Goal: Task Accomplishment & Management: Manage account settings

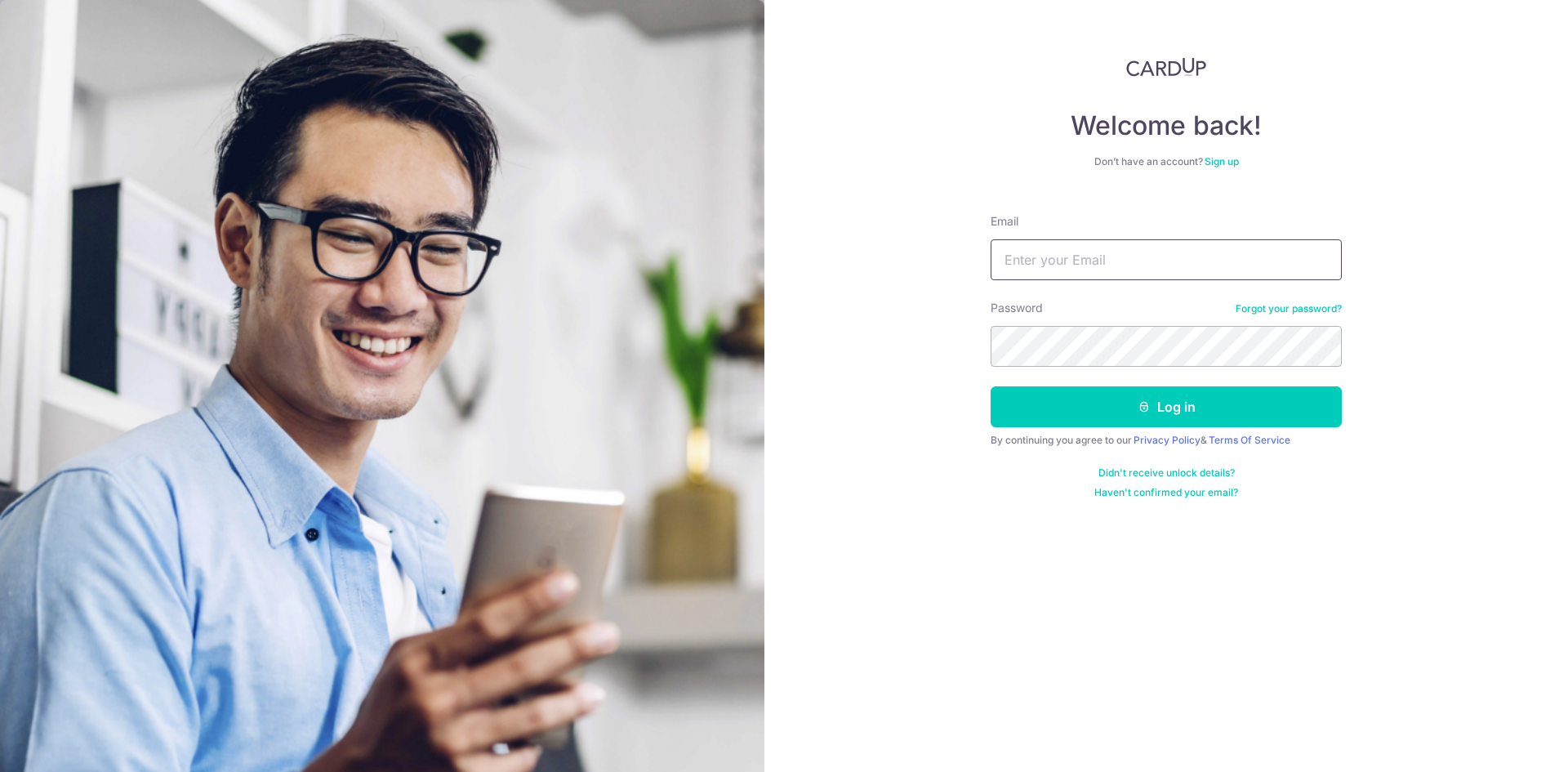
drag, startPoint x: 0, startPoint y: 0, endPoint x: 1071, endPoint y: 263, distance: 1102.8
click at [1071, 263] on input "Email" at bounding box center [1166, 260] width 351 height 41
type input "[EMAIL_ADDRESS][DOMAIN_NAME]"
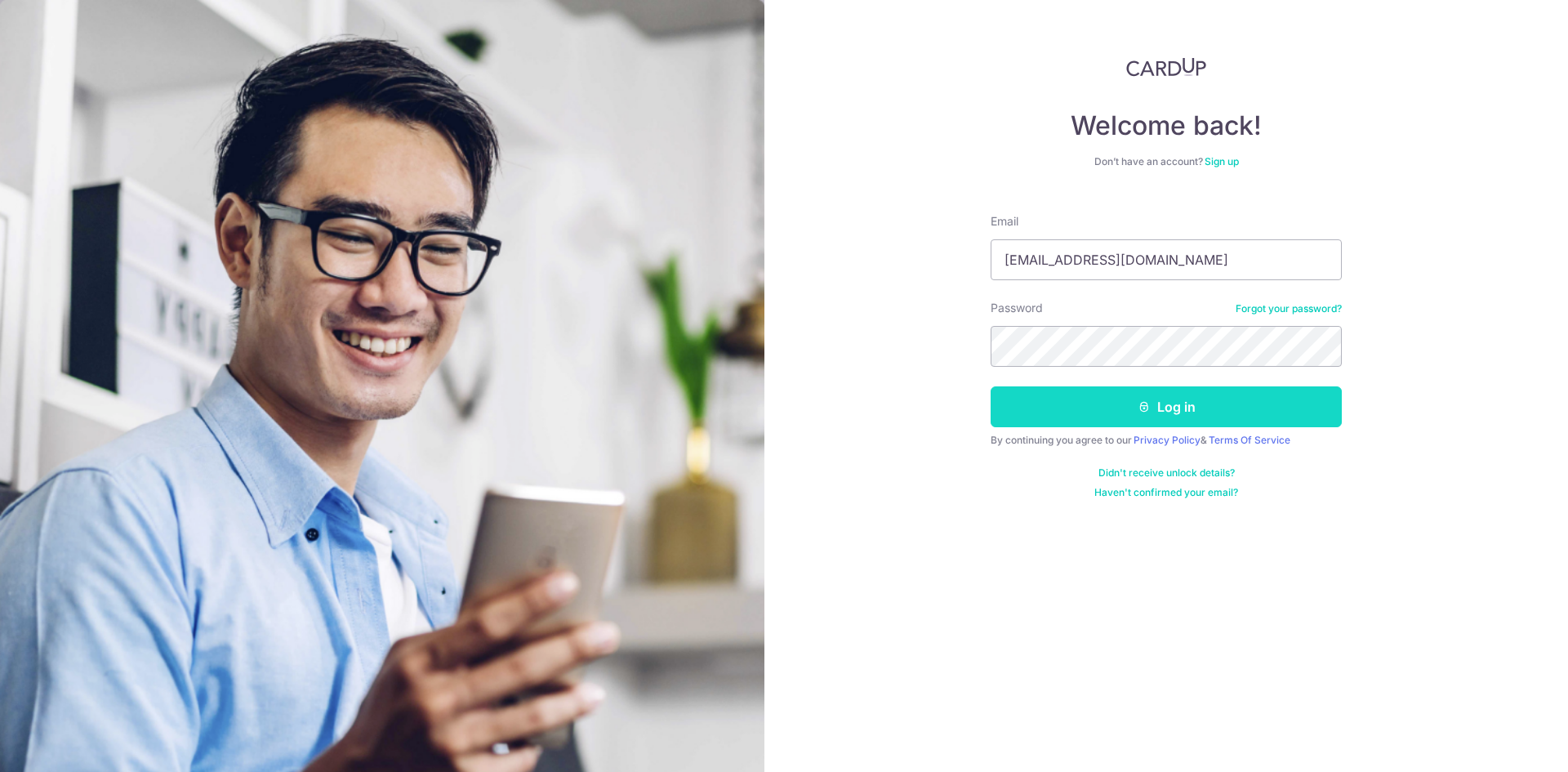
click at [1158, 403] on button "Log in" at bounding box center [1166, 407] width 351 height 41
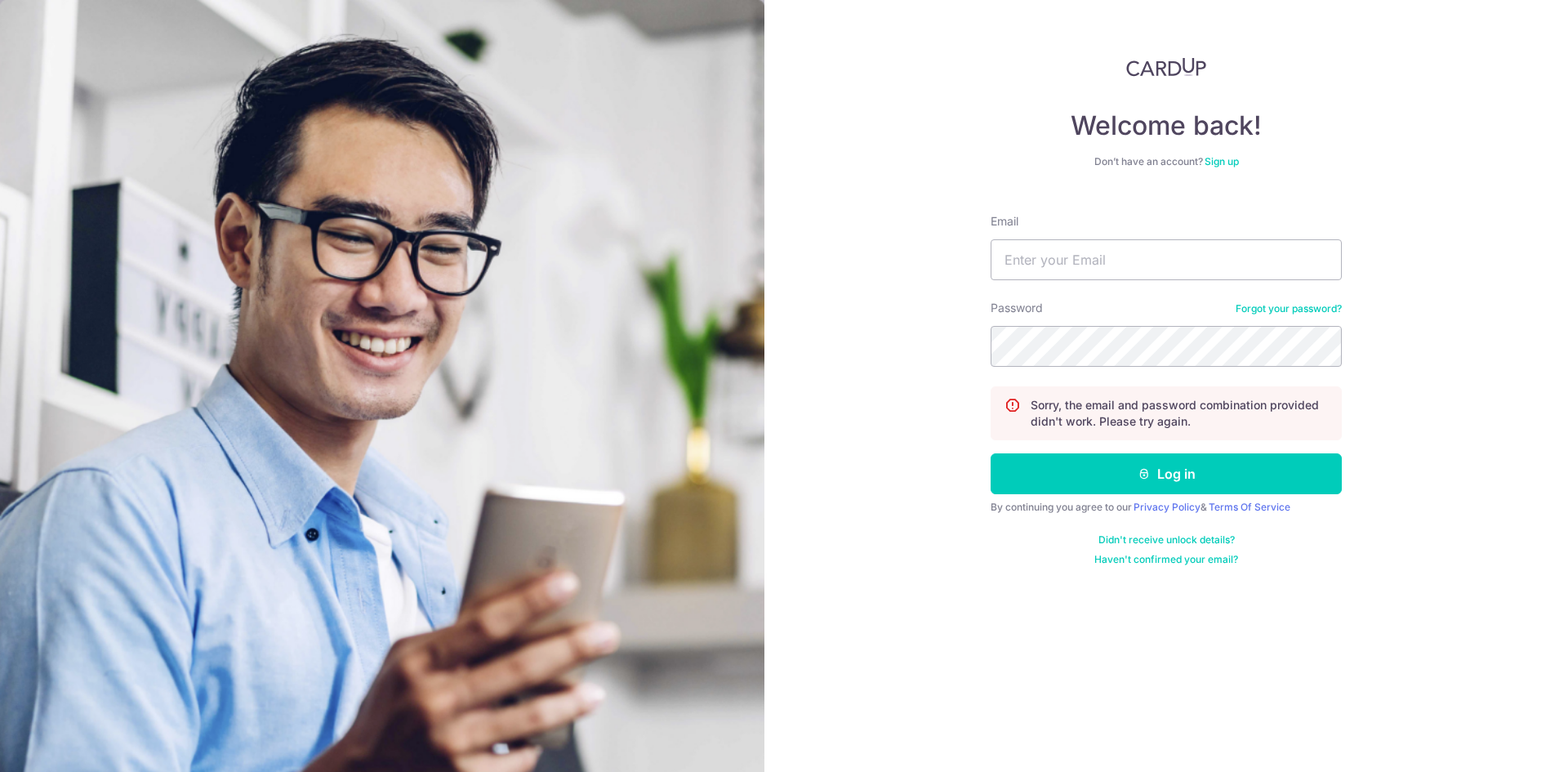
drag, startPoint x: 1294, startPoint y: 311, endPoint x: 1259, endPoint y: 311, distance: 35.0
click at [1294, 311] on link "Forgot your password?" at bounding box center [1288, 309] width 106 height 13
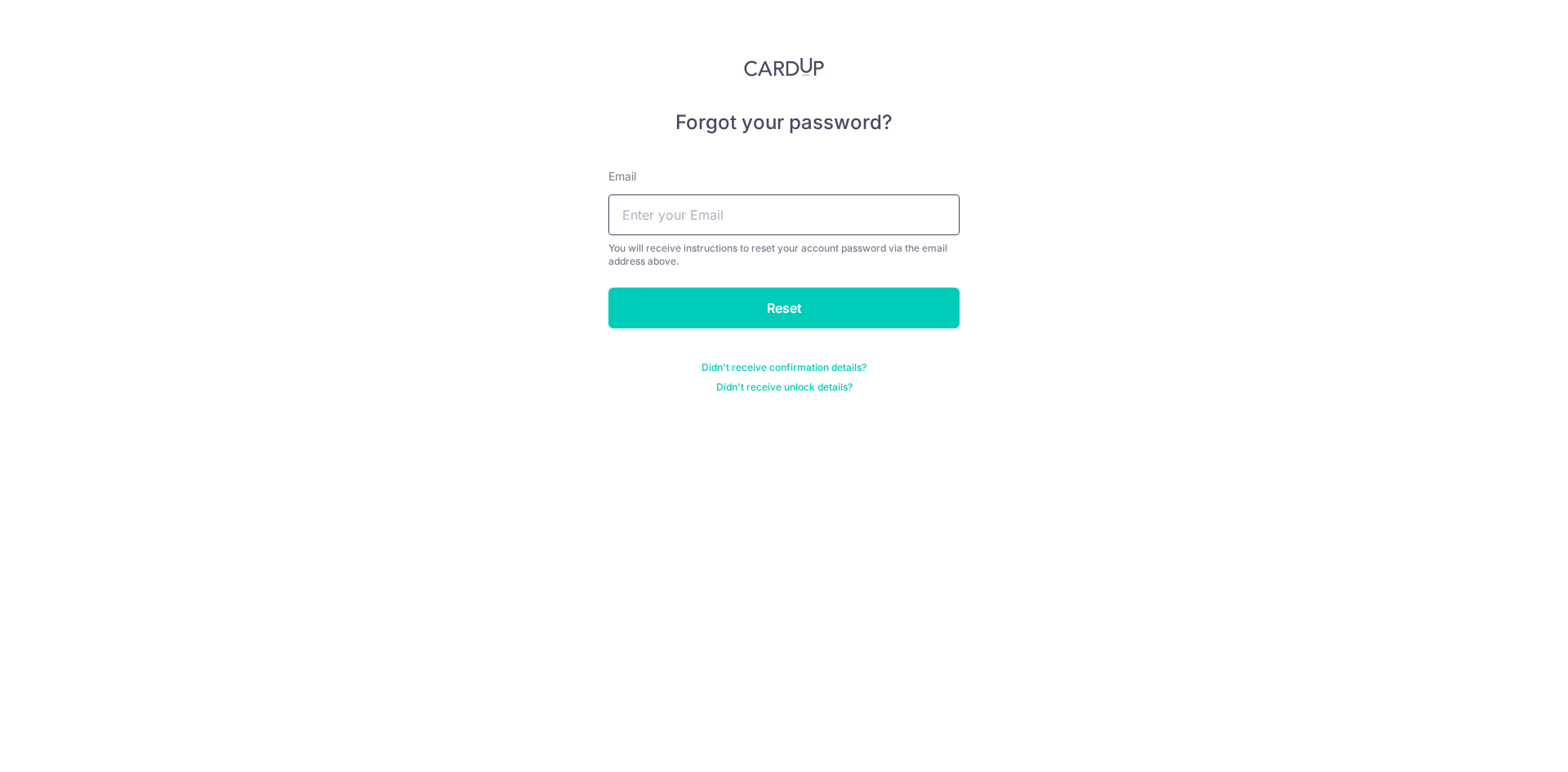
click at [763, 222] on input "text" at bounding box center [784, 215] width 351 height 41
type input "[EMAIL_ADDRESS][DOMAIN_NAME]"
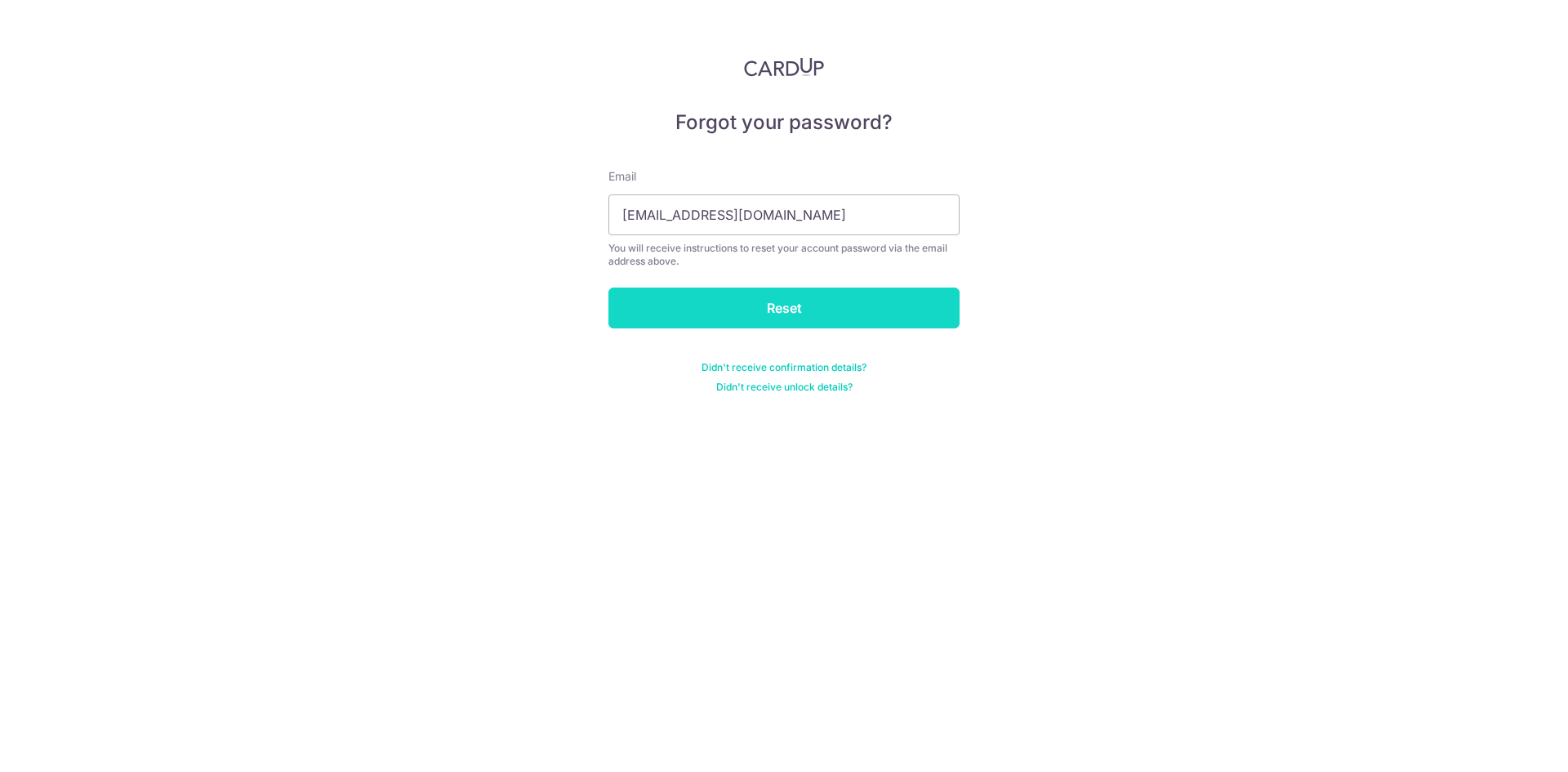
click at [785, 305] on input "Reset" at bounding box center [784, 308] width 351 height 41
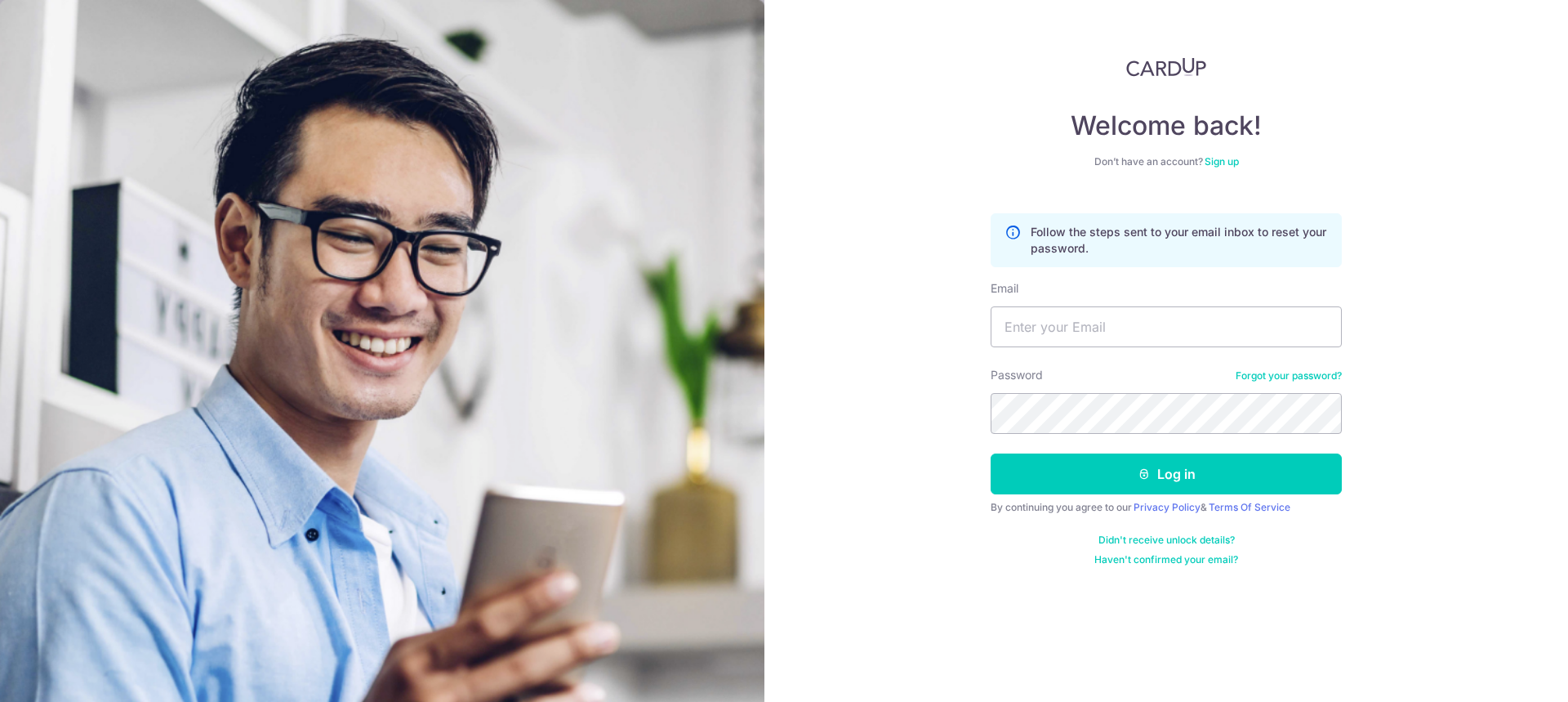
click at [1270, 368] on div "Password Forgot your password?" at bounding box center [1166, 400] width 351 height 67
click at [1300, 371] on link "Forgot your password?" at bounding box center [1288, 376] width 106 height 13
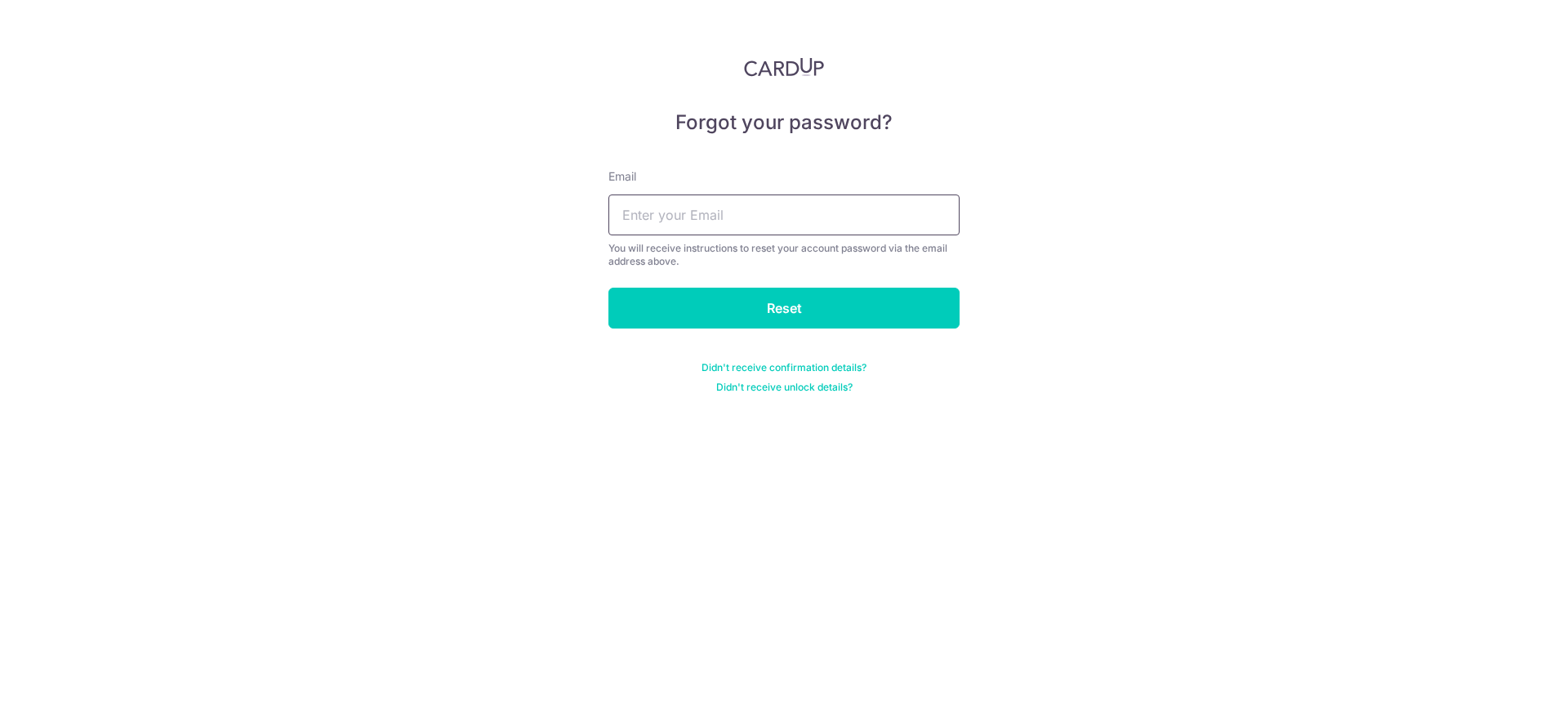
click at [813, 221] on input "text" at bounding box center [784, 215] width 351 height 41
type input "[EMAIL_ADDRESS][DOMAIN_NAME]"
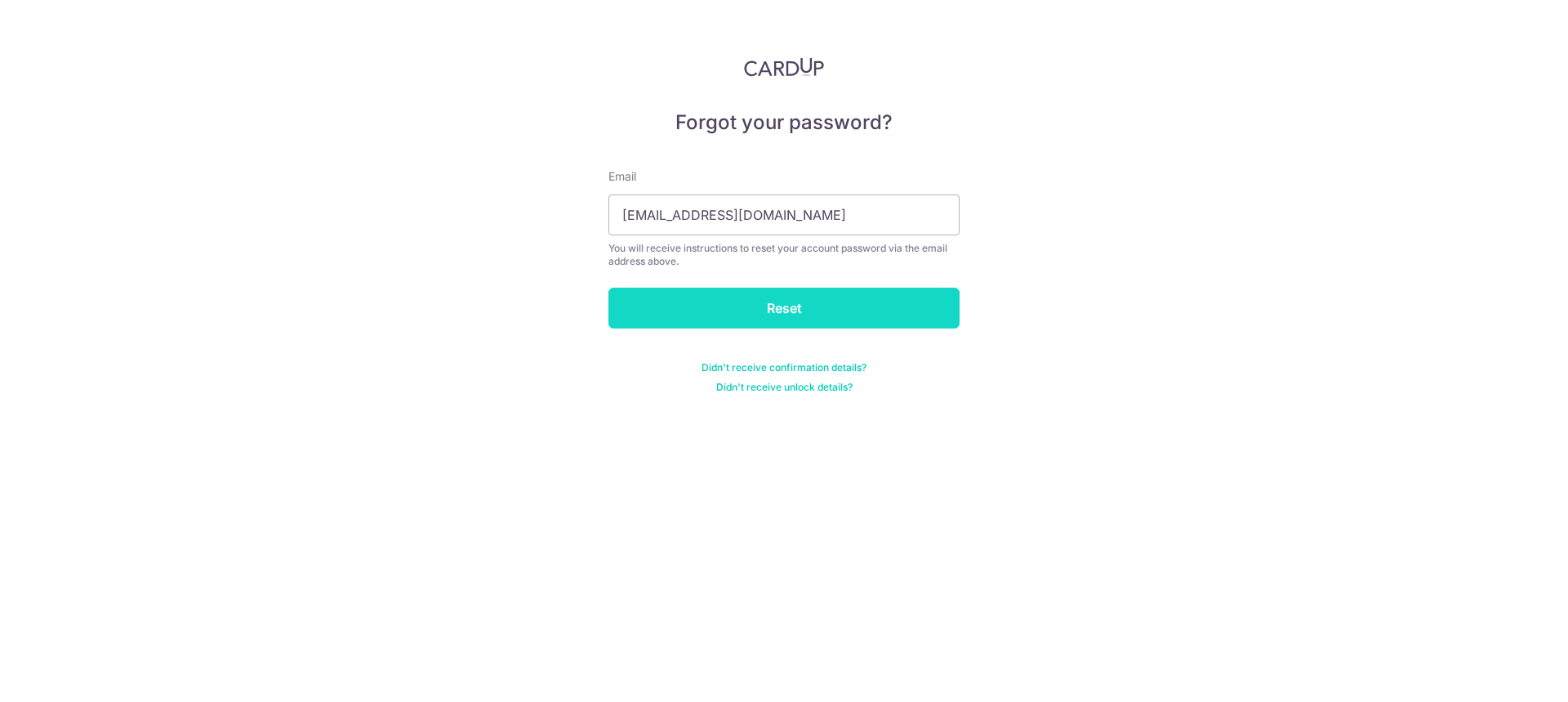
click at [801, 319] on input "Reset" at bounding box center [784, 308] width 351 height 41
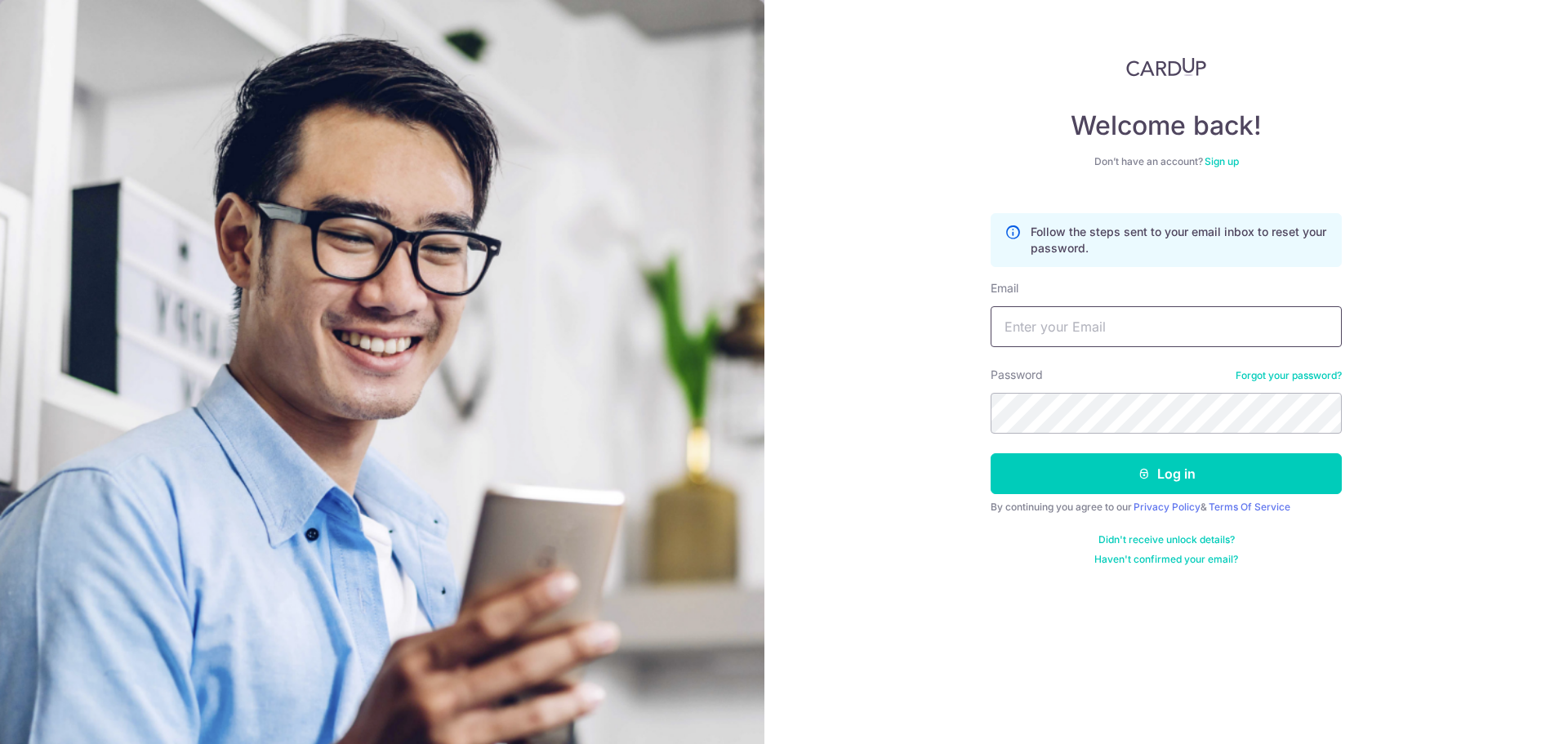
drag, startPoint x: 1059, startPoint y: 325, endPoint x: 1088, endPoint y: 343, distance: 34.1
click at [1059, 325] on input "Email" at bounding box center [1166, 327] width 351 height 41
click at [1032, 312] on input "Email" at bounding box center [1166, 327] width 351 height 41
click at [1076, 321] on input "da" at bounding box center [1166, 327] width 351 height 41
type input "dangoneinsane@hotmail.com"
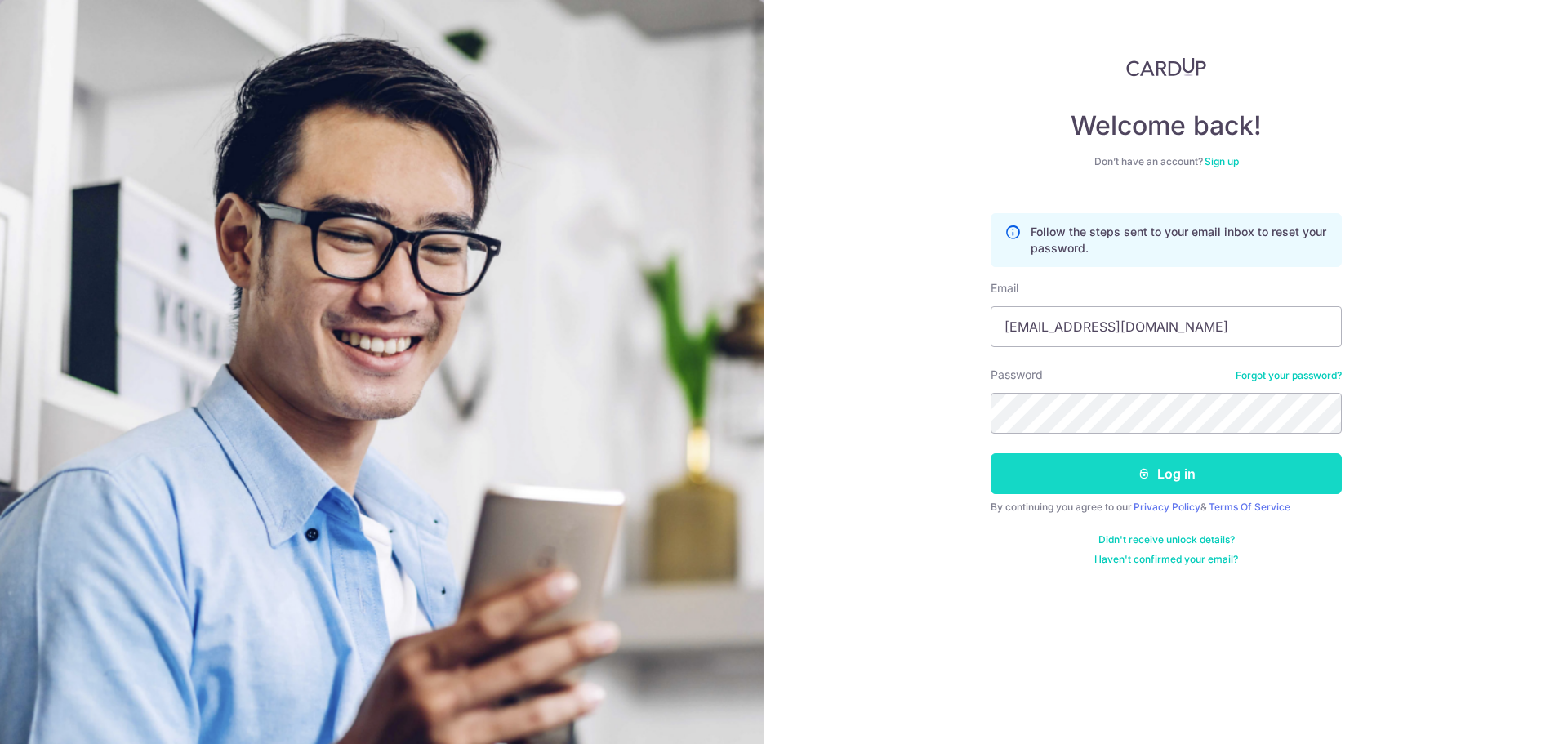
drag, startPoint x: 1172, startPoint y: 486, endPoint x: 1171, endPoint y: 437, distance: 49.0
click at [1172, 485] on button "Log in" at bounding box center [1166, 474] width 351 height 41
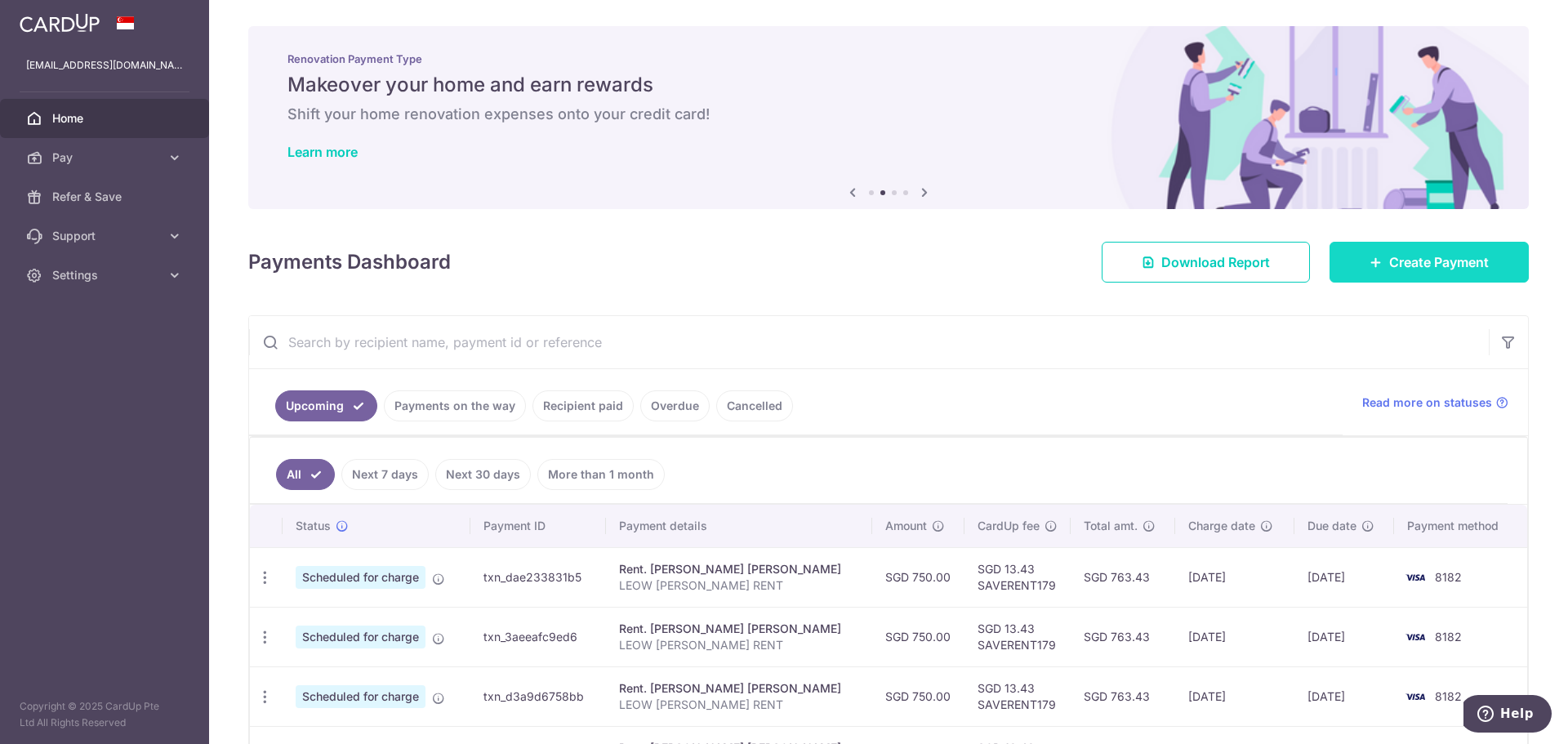
click at [1395, 260] on span "Create Payment" at bounding box center [1439, 262] width 100 height 20
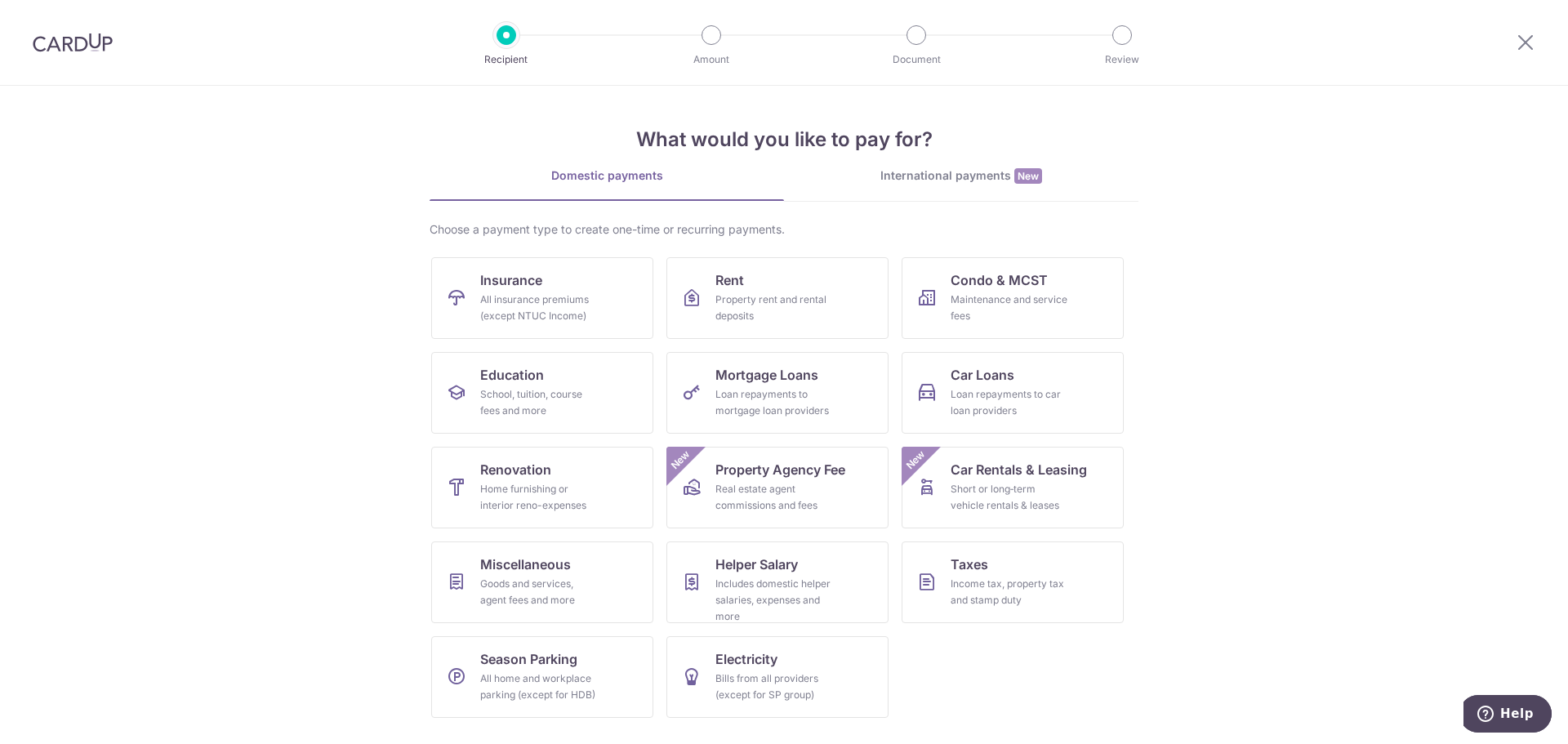
click at [971, 177] on div "International payments New" at bounding box center [961, 175] width 354 height 17
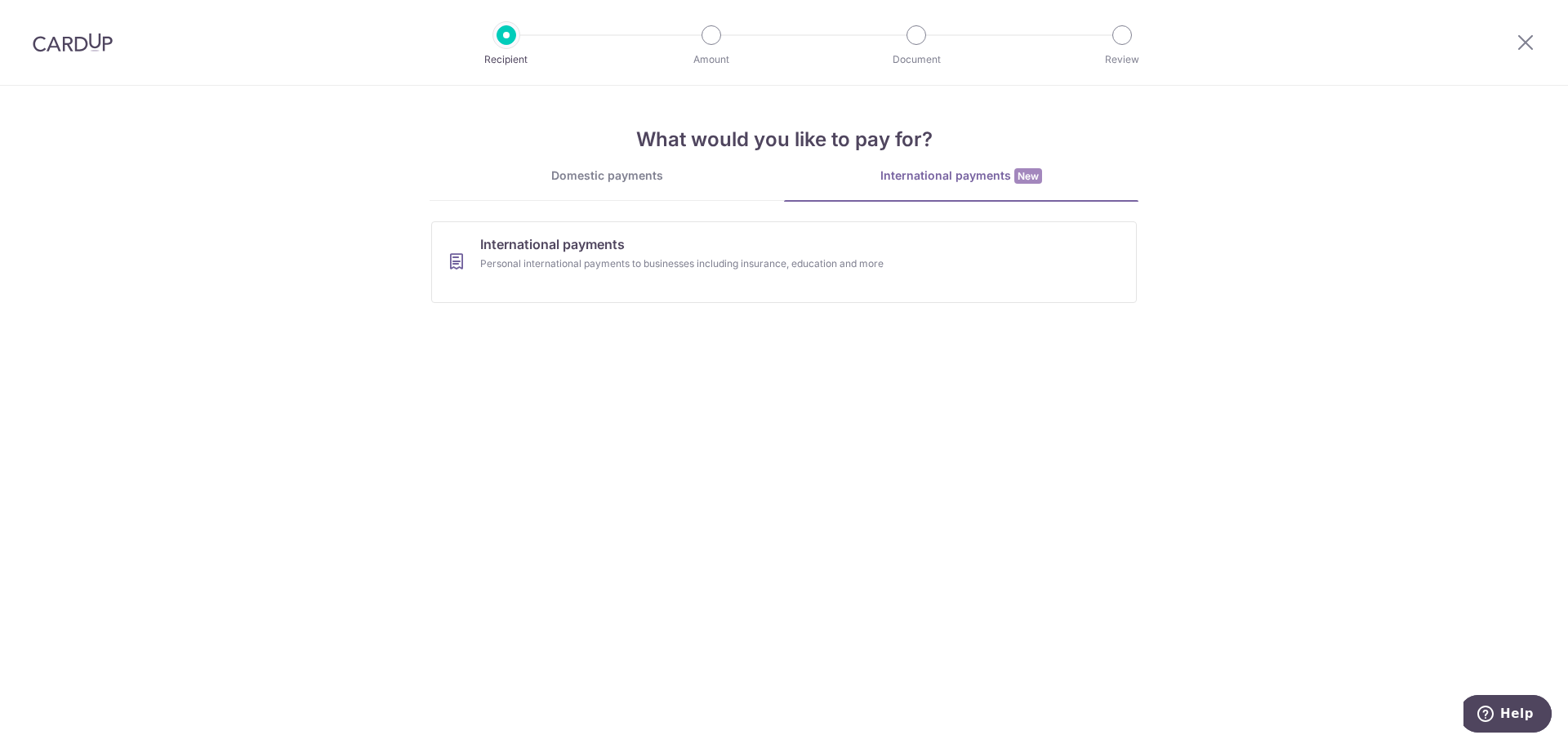
click at [646, 173] on div "Domestic payments" at bounding box center [607, 175] width 354 height 16
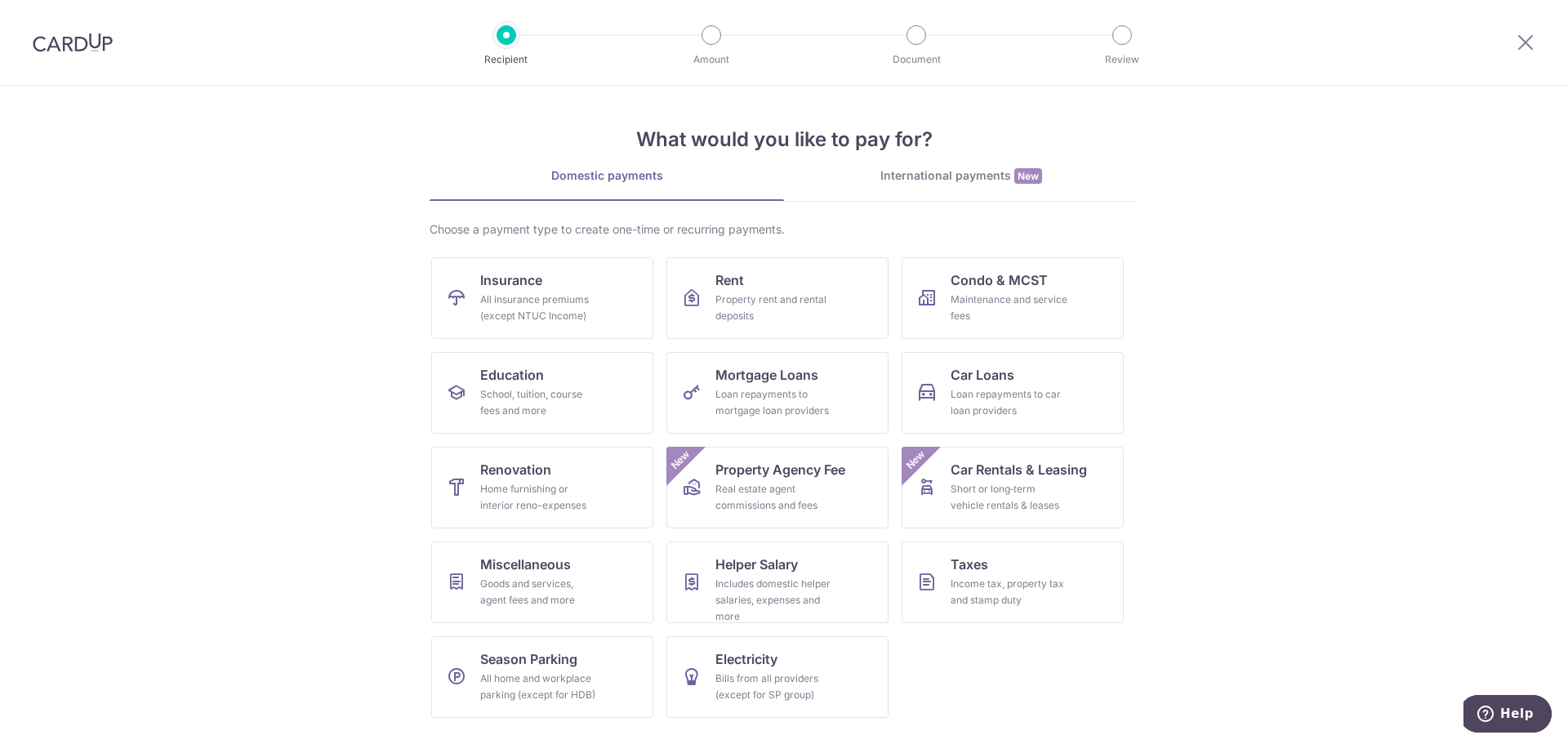
click at [869, 170] on div "International payments New" at bounding box center [961, 175] width 354 height 17
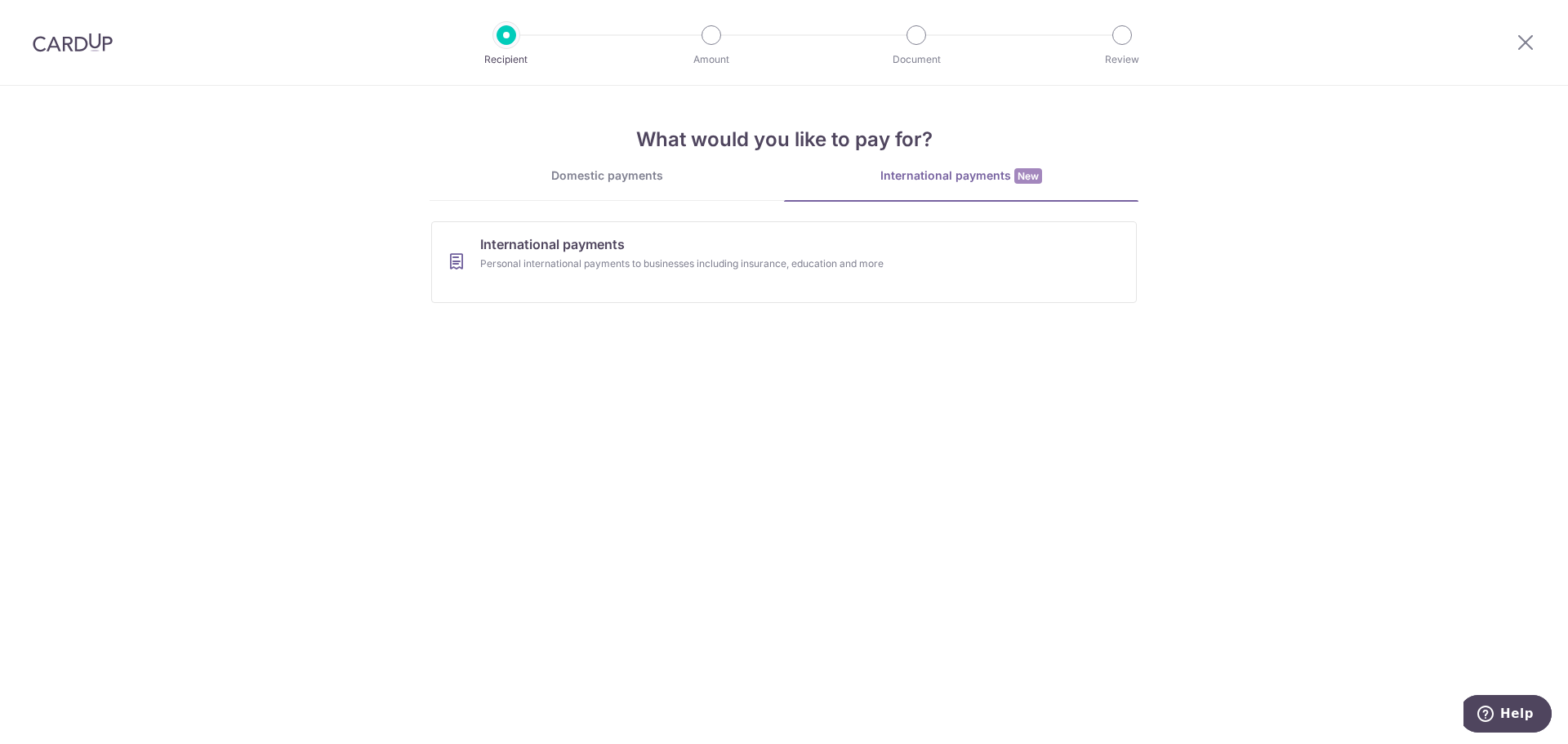
click at [609, 172] on div "Domestic payments" at bounding box center [607, 175] width 354 height 16
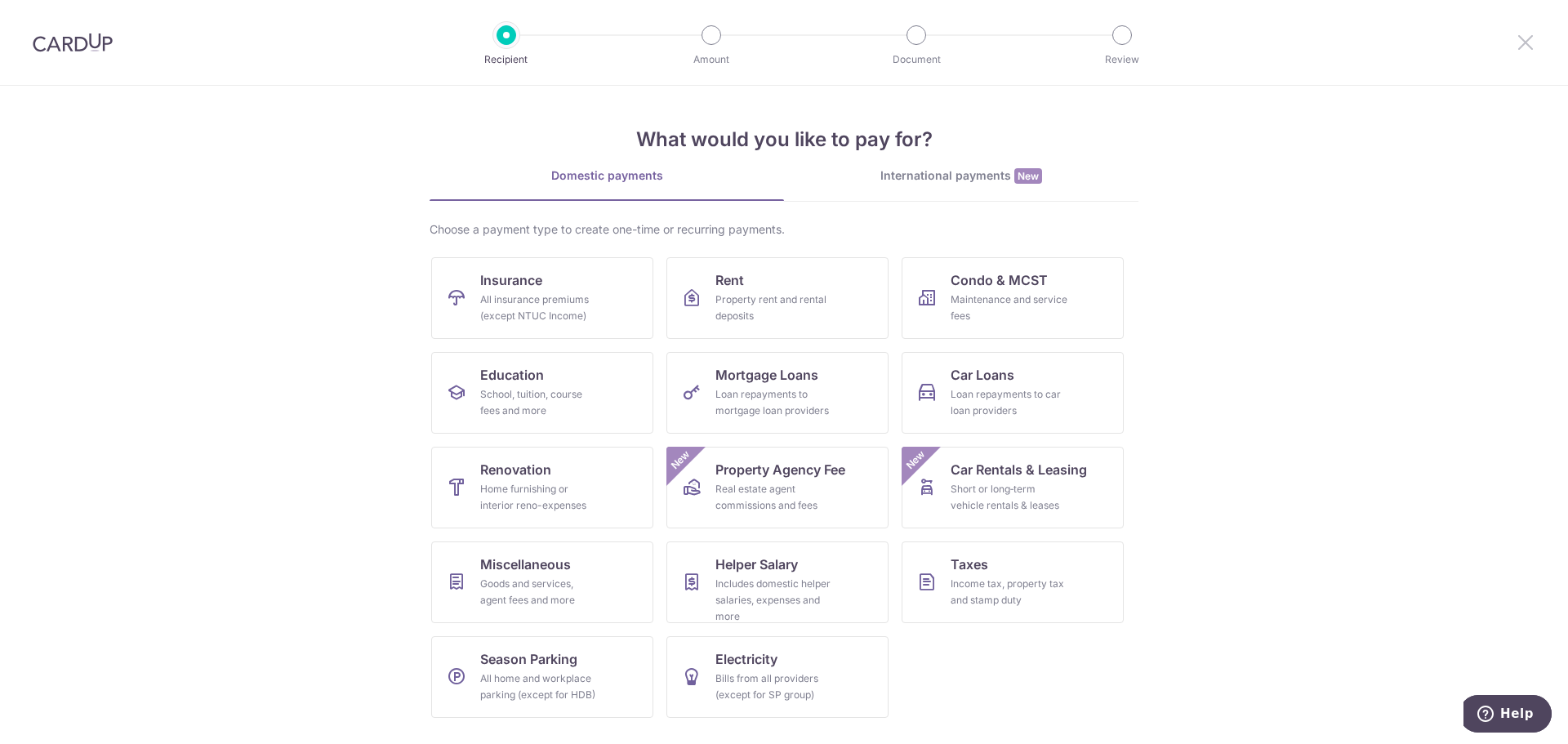
click at [1533, 45] on icon at bounding box center [1526, 42] width 20 height 21
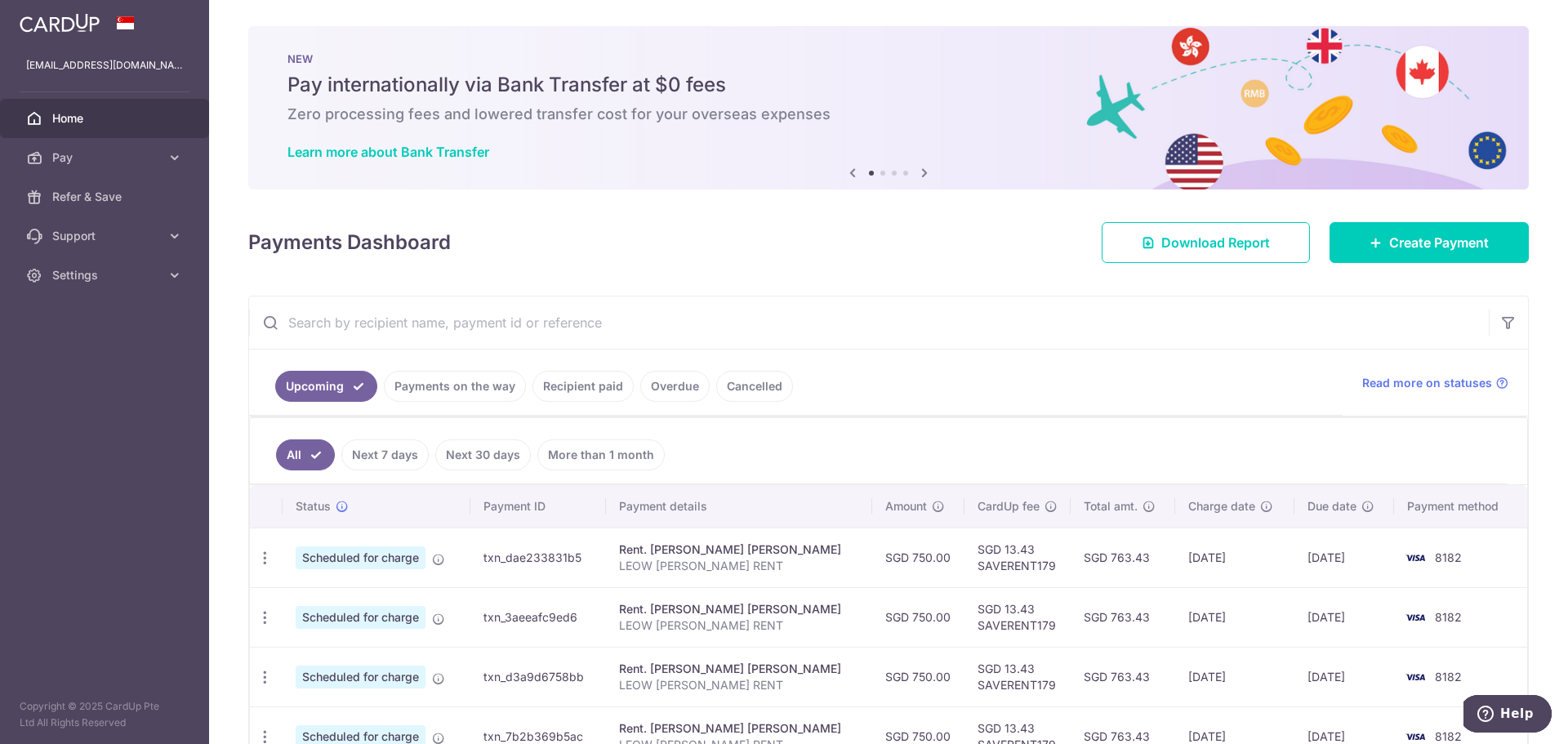
click at [79, 28] on img at bounding box center [59, 23] width 80 height 20
click at [144, 286] on link "Settings" at bounding box center [105, 275] width 209 height 40
click at [91, 361] on span "Logout" at bounding box center [105, 353] width 108 height 16
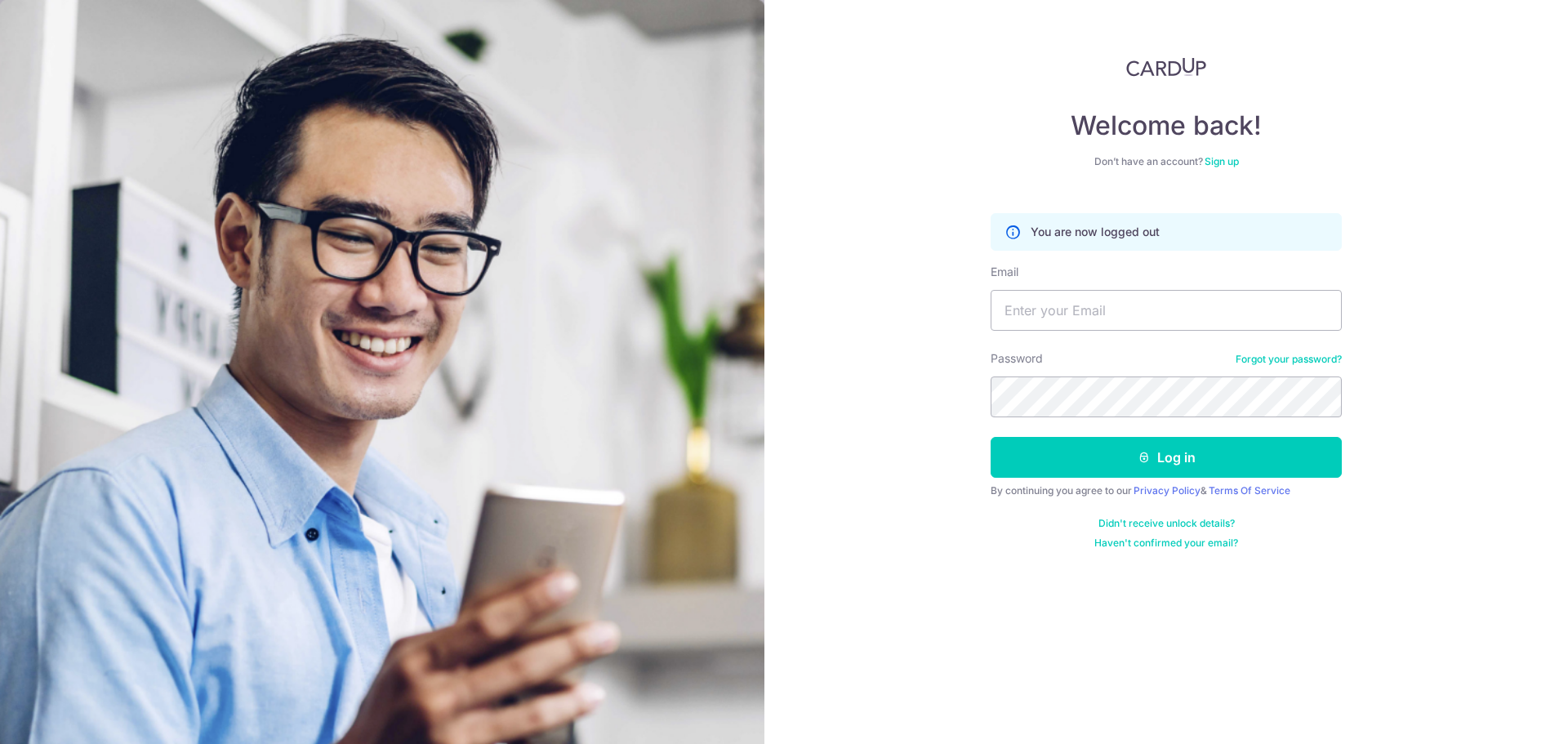
click at [1179, 73] on img at bounding box center [1166, 67] width 80 height 20
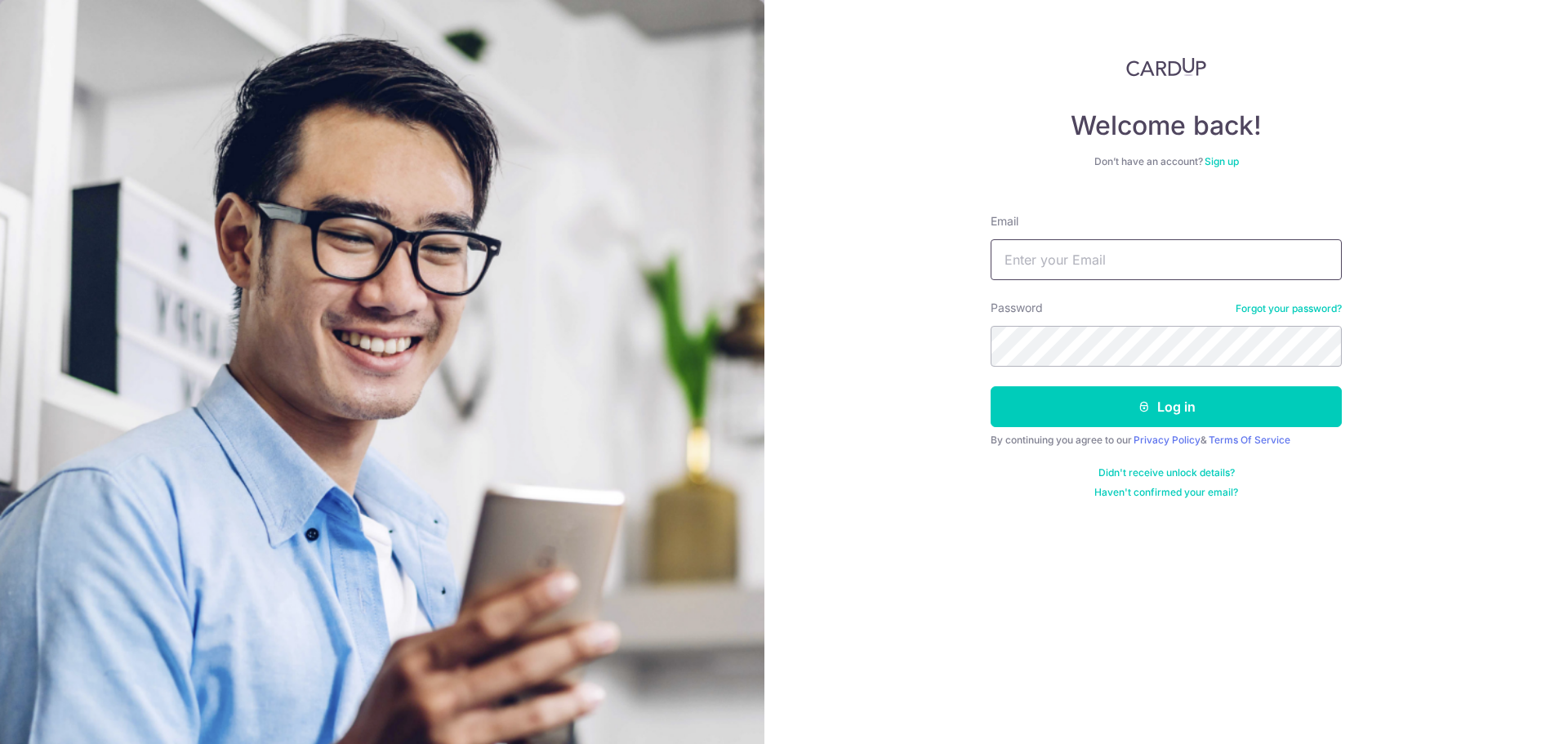
click at [1067, 256] on input "Email" at bounding box center [1166, 260] width 351 height 41
type input "[PERSON_NAME][EMAIL_ADDRESS][PERSON_NAME][DOMAIN_NAME]"
click at [936, 370] on div "Welcome back! Don’t have an account? Sign up Email [PERSON_NAME][EMAIL_ADDRESS]…" at bounding box center [1166, 372] width 804 height 744
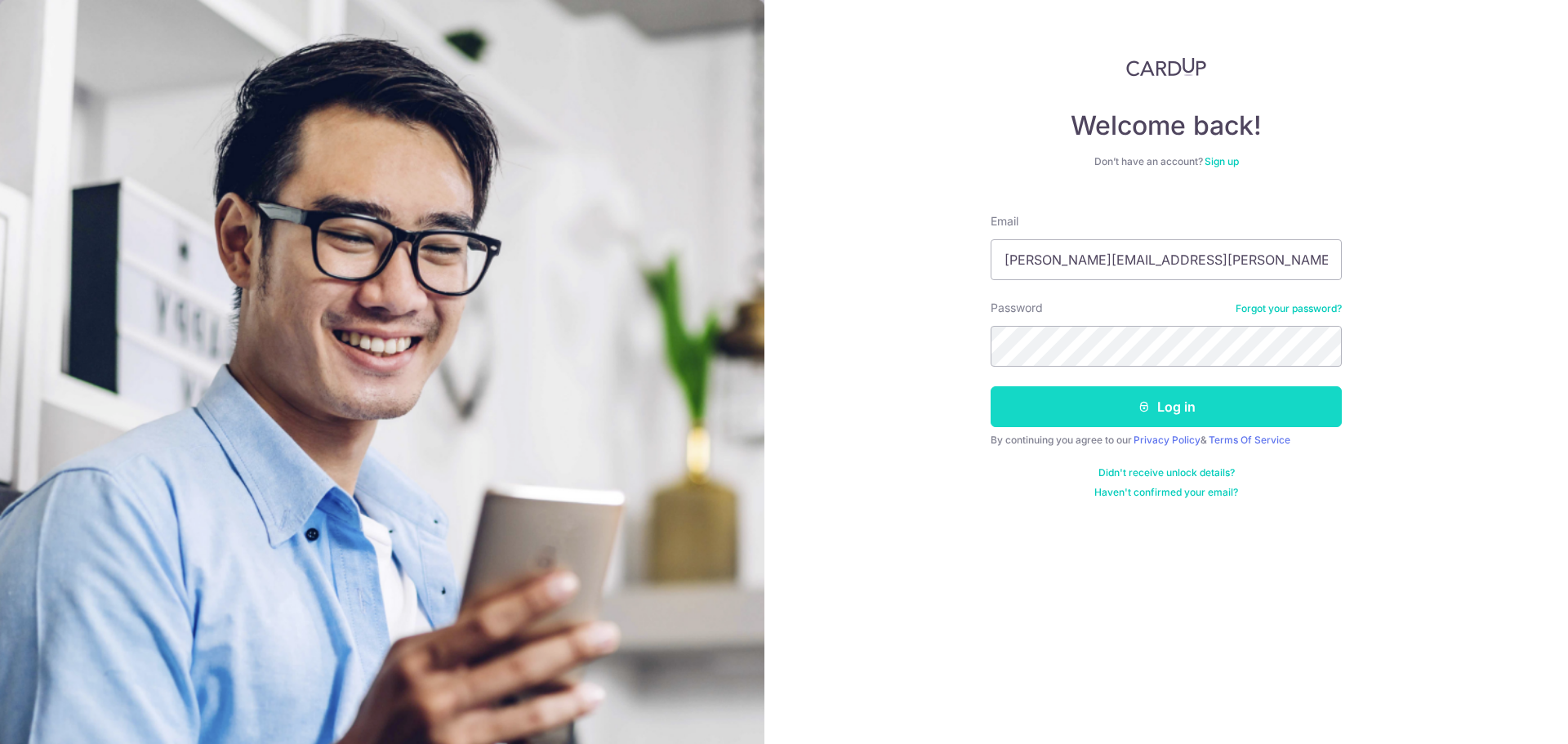
click at [1064, 412] on button "Log in" at bounding box center [1166, 407] width 351 height 41
